Goal: Check status: Check status

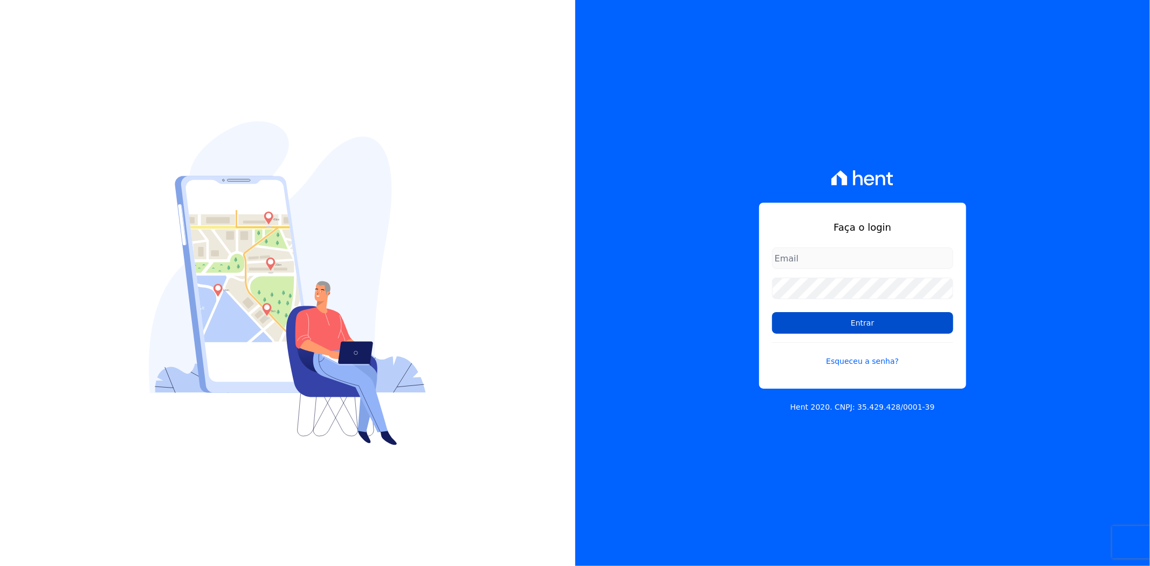
type input "andreza.sousa@grupoctv.com.br"
click at [874, 321] on input "Entrar" at bounding box center [862, 323] width 181 height 22
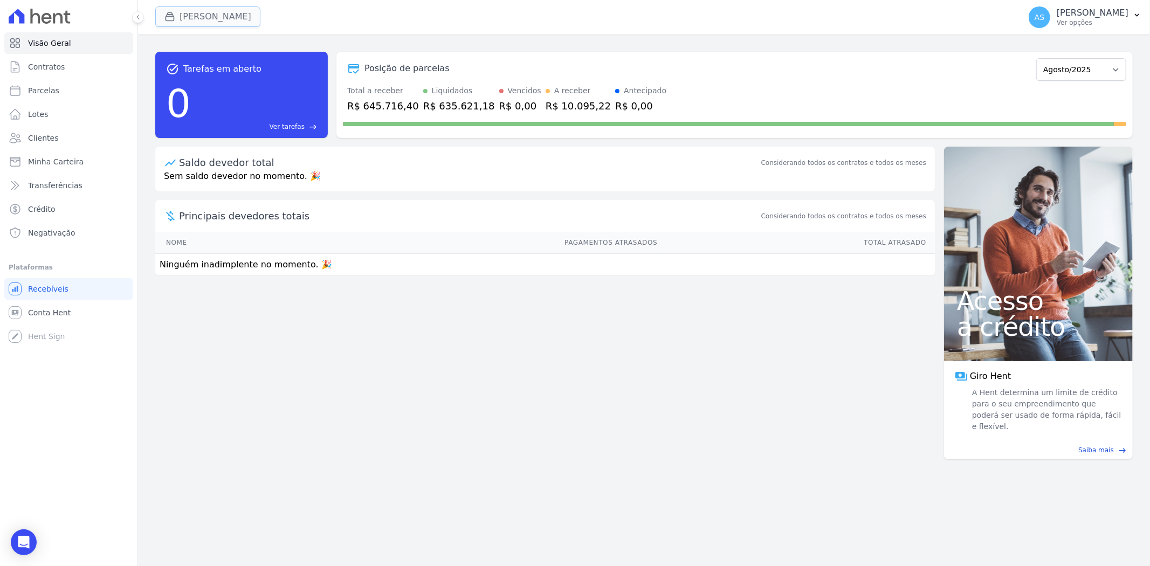
click at [185, 15] on button "[PERSON_NAME]" at bounding box center [207, 16] width 105 height 20
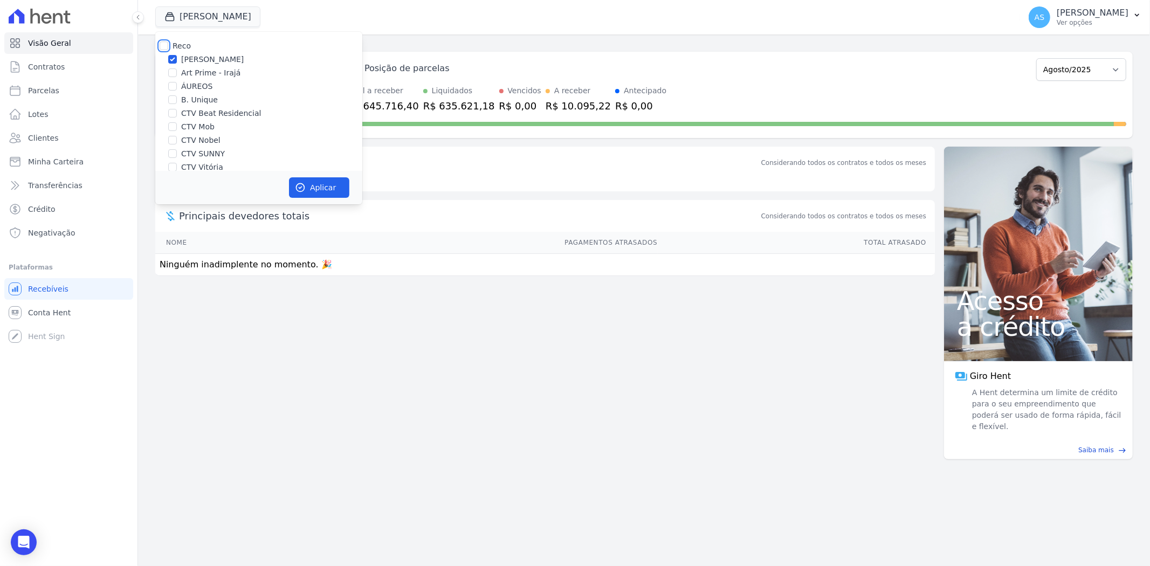
click at [161, 45] on input "Reco" at bounding box center [164, 45] width 9 height 9
checkbox input "true"
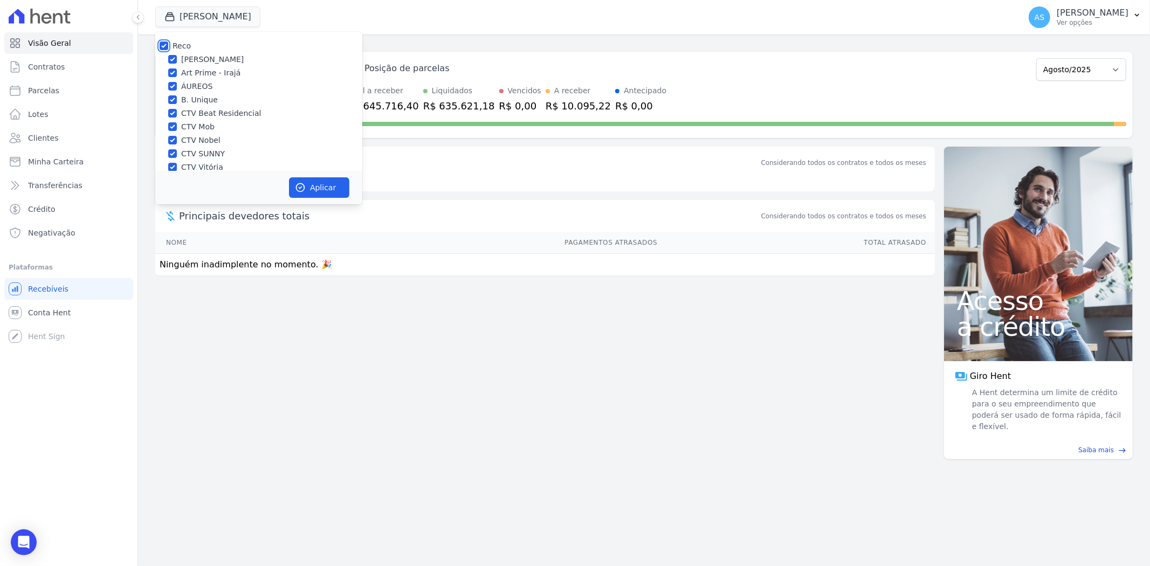
checkbox input "true"
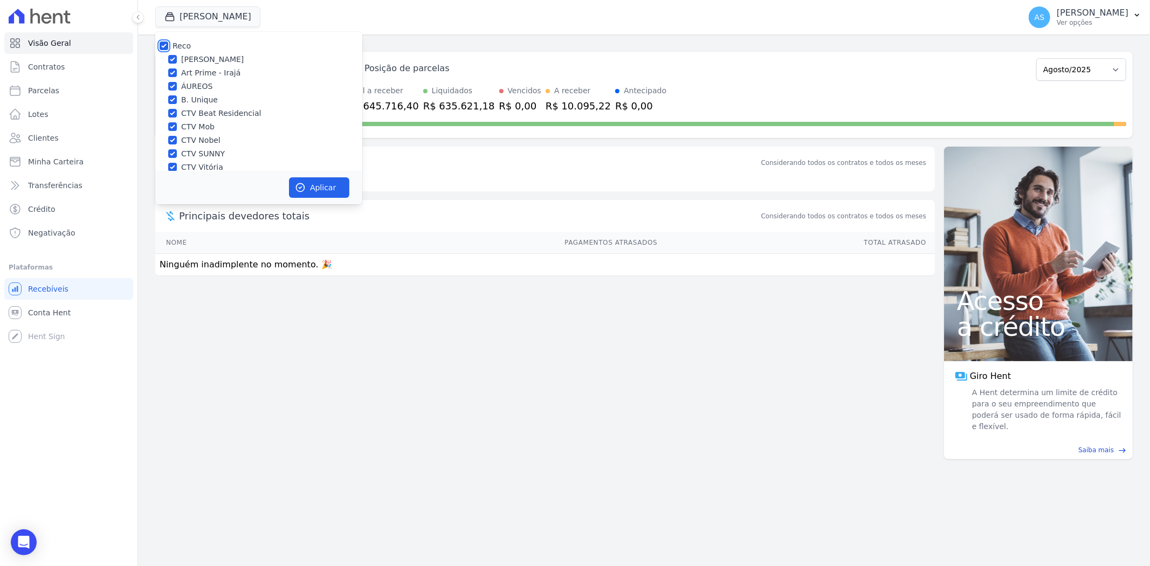
checkbox input "true"
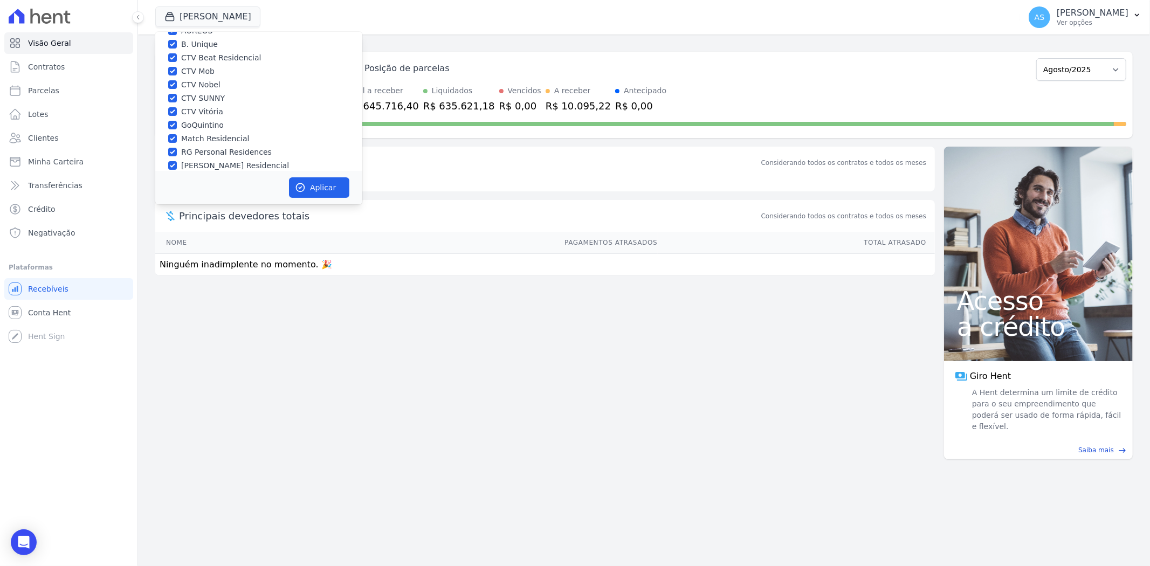
scroll to position [103, 0]
click at [200, 154] on label "Star Residencial Exclusivo - Ghia" at bounding box center [242, 156] width 123 height 11
click at [177, 154] on input "Star Residencial Exclusivo - Ghia" at bounding box center [172, 156] width 9 height 9
checkbox input "true"
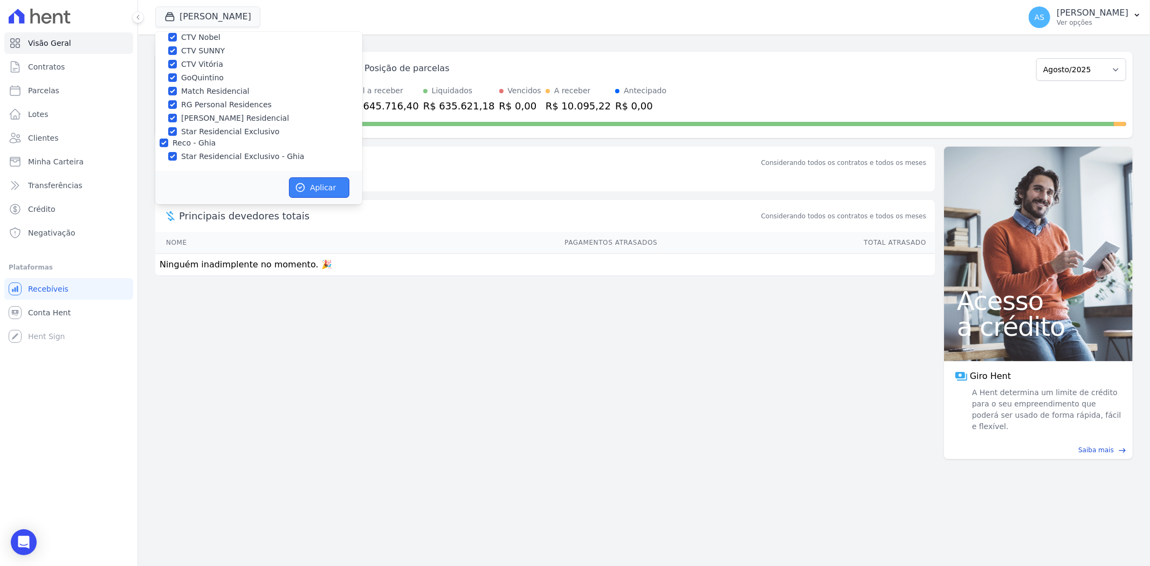
click at [317, 194] on button "Aplicar" at bounding box center [319, 187] width 60 height 20
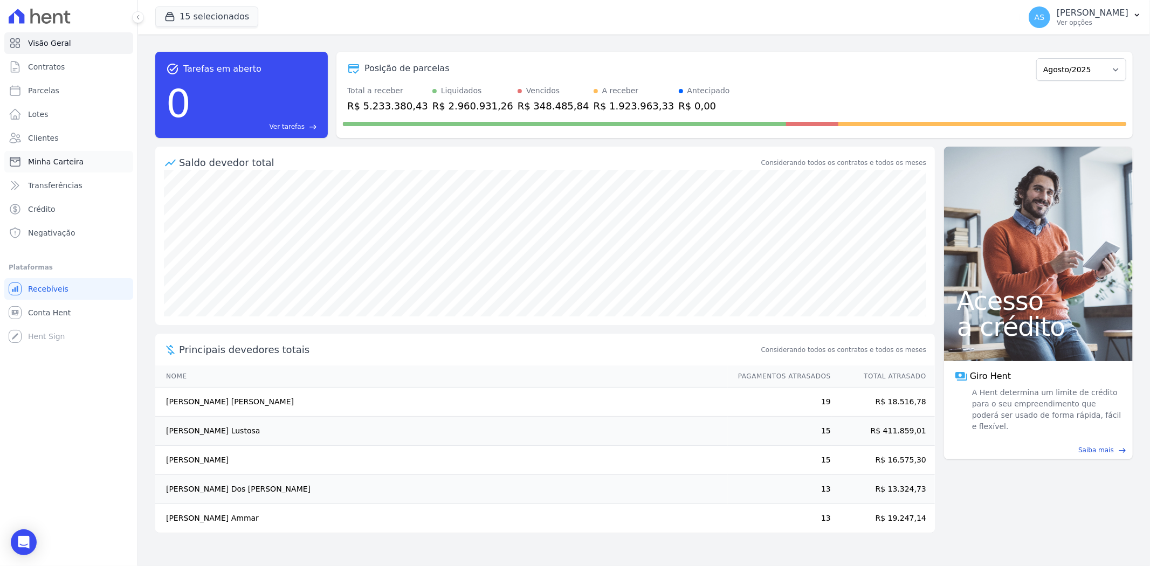
click at [45, 161] on span "Minha Carteira" at bounding box center [56, 161] width 56 height 11
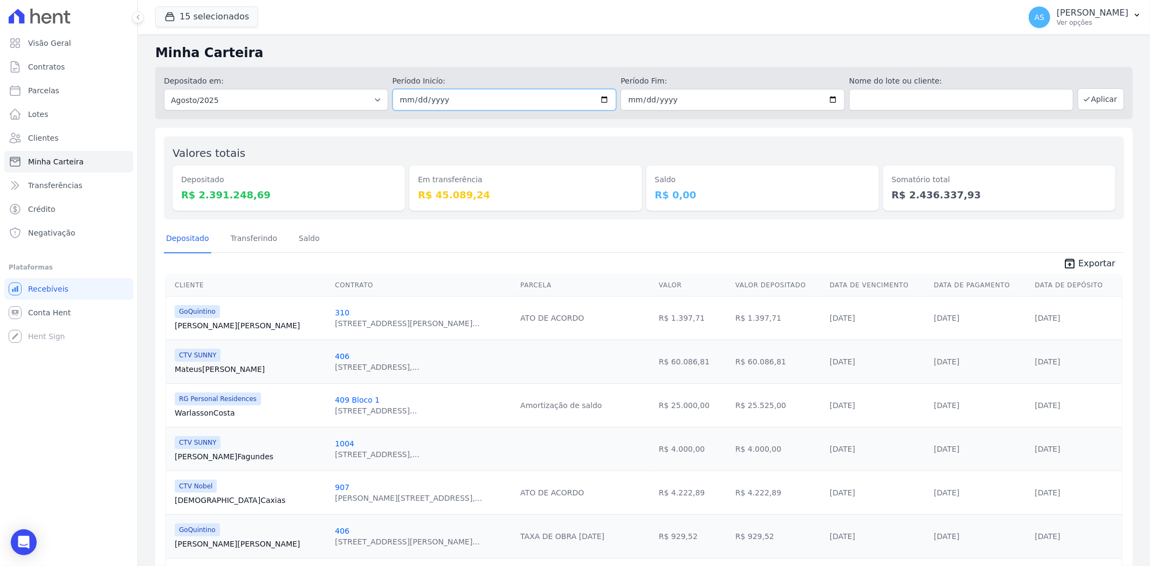
click at [598, 98] on input "2025-08-01" at bounding box center [504, 100] width 224 height 22
type input "[DATE]"
click at [825, 95] on input "2025-08-31" at bounding box center [732, 100] width 224 height 22
type input "[DATE]"
click at [1091, 98] on button "Aplicar" at bounding box center [1100, 99] width 46 height 22
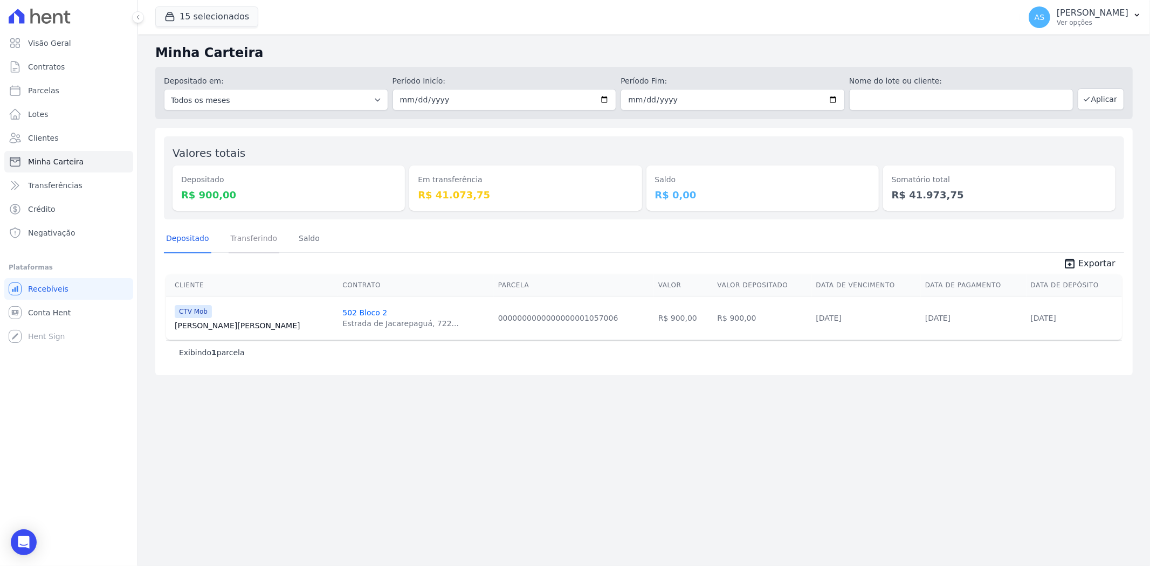
click at [239, 233] on link "Transferindo" at bounding box center [254, 239] width 51 height 28
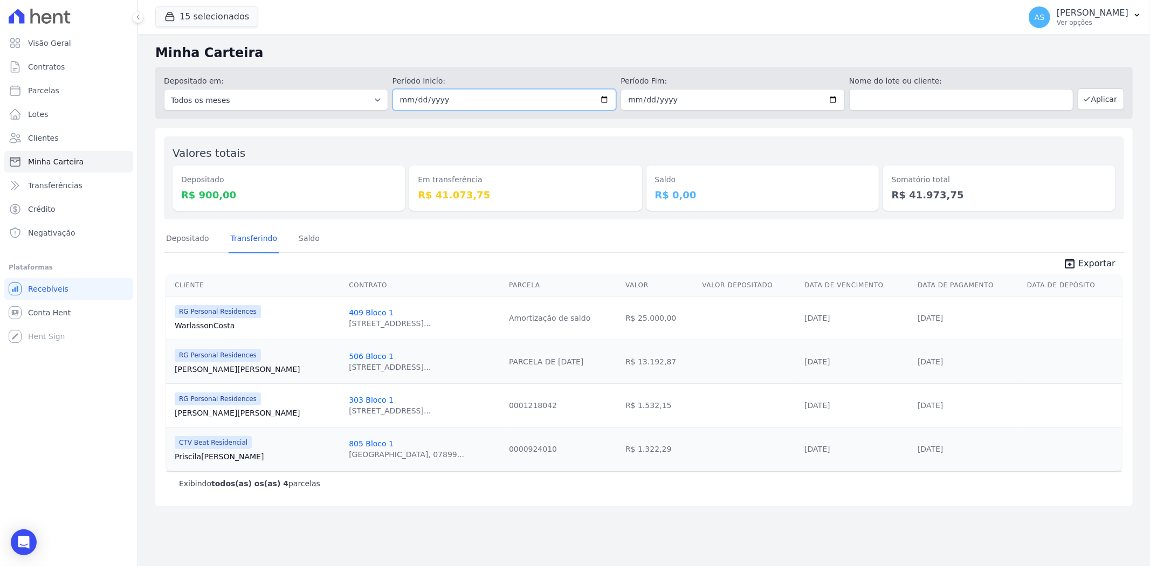
click at [606, 98] on input "[DATE]" at bounding box center [504, 100] width 224 height 22
type input "[DATE]"
click at [1098, 96] on button "Aplicar" at bounding box center [1100, 99] width 46 height 22
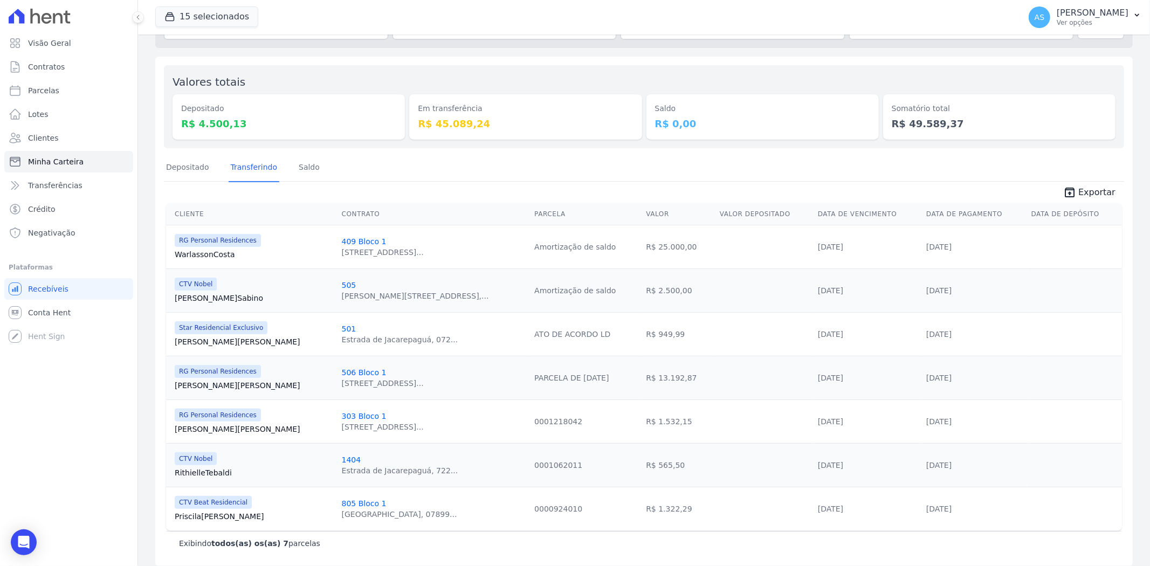
scroll to position [79, 0]
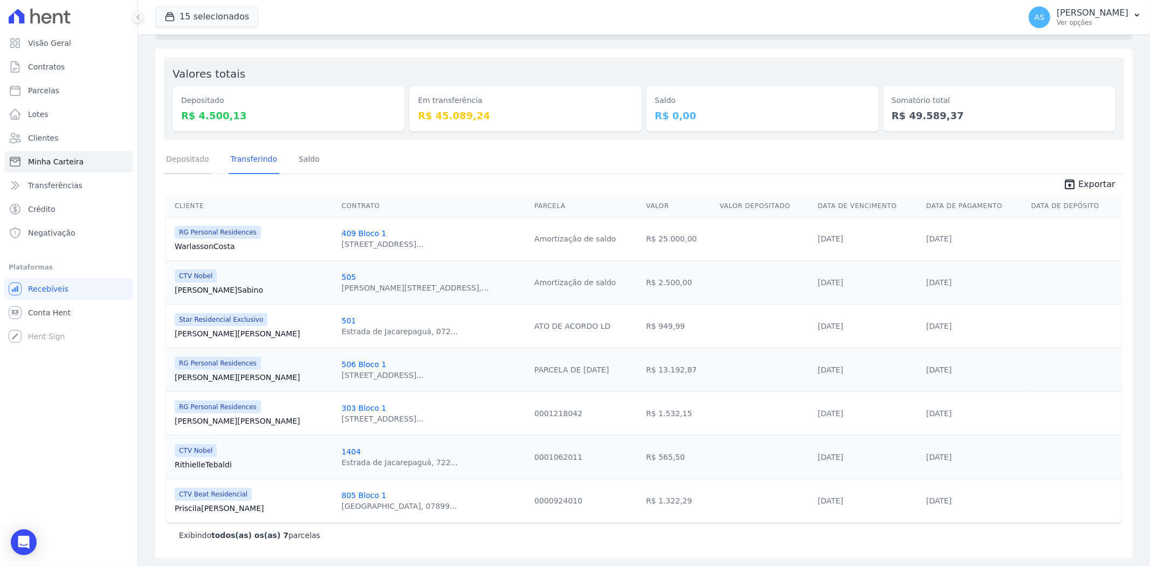
click at [184, 164] on link "Depositado" at bounding box center [187, 160] width 47 height 28
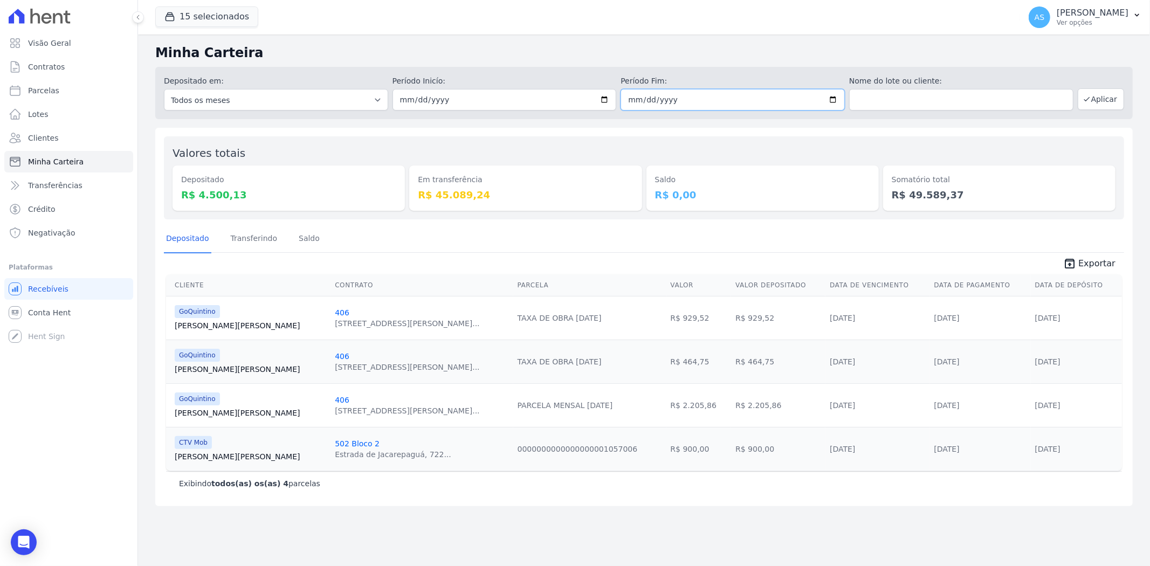
click at [828, 99] on input "[DATE]" at bounding box center [732, 100] width 224 height 22
click at [835, 98] on input "[DATE]" at bounding box center [732, 100] width 224 height 22
type input "2025-08-22"
click at [1095, 99] on button "Aplicar" at bounding box center [1100, 99] width 46 height 22
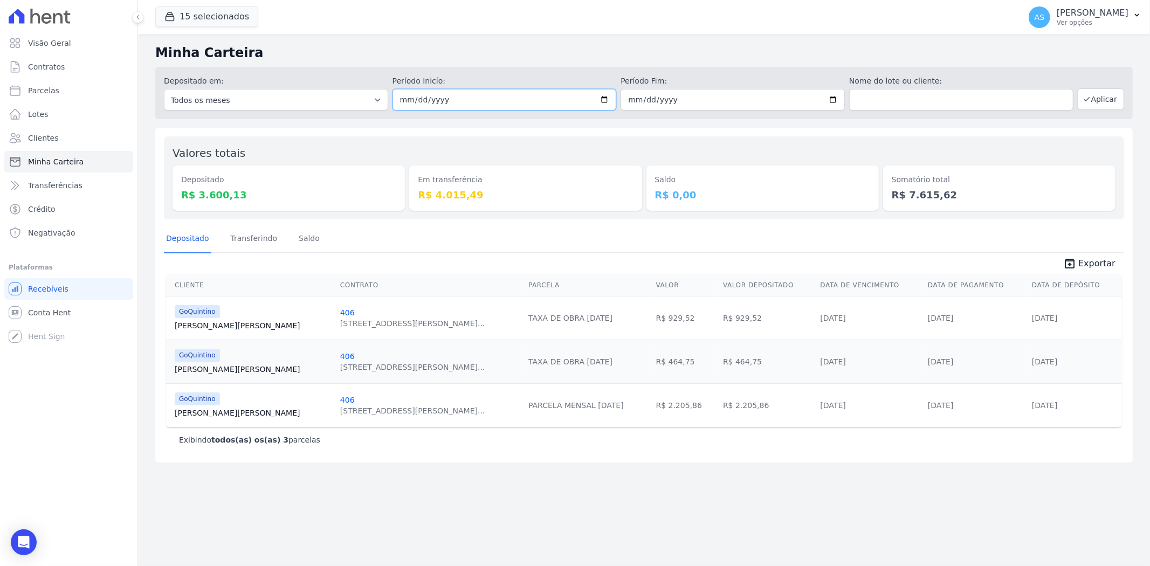
click at [599, 99] on input "[DATE]" at bounding box center [504, 100] width 224 height 22
click at [609, 98] on input "[DATE]" at bounding box center [504, 100] width 224 height 22
type input "[DATE]"
click at [833, 100] on input "[DATE]" at bounding box center [732, 100] width 224 height 22
type input "[DATE]"
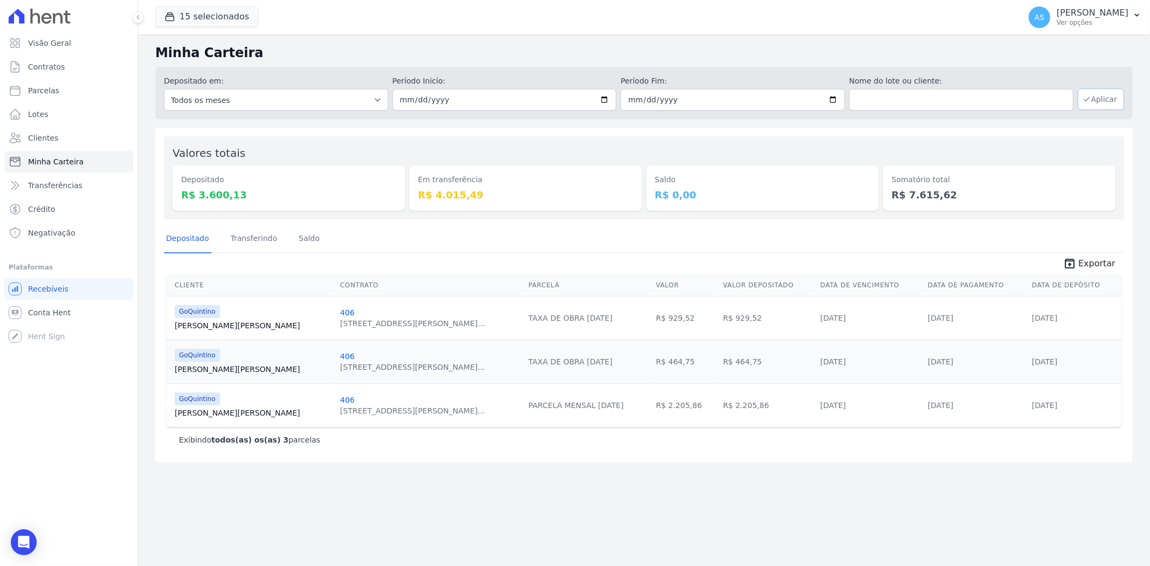
click at [1105, 100] on button "Aplicar" at bounding box center [1100, 99] width 46 height 22
